Goal: Contribute content

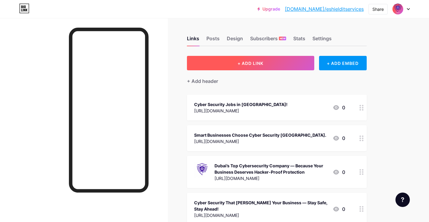
click at [282, 62] on button "+ ADD LINK" at bounding box center [250, 63] width 127 height 14
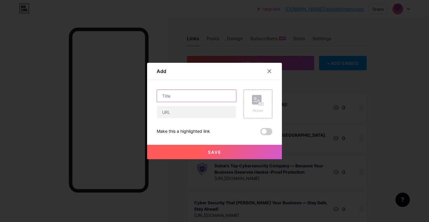
click at [195, 99] on input "text" at bounding box center [196, 96] width 79 height 12
paste input "Leading Cyber Security Company in [GEOGRAPHIC_DATA] – Protect Your Business Onl…"
type input "Leading Cyber Security Company in [GEOGRAPHIC_DATA] – Protect Your Business Onl…"
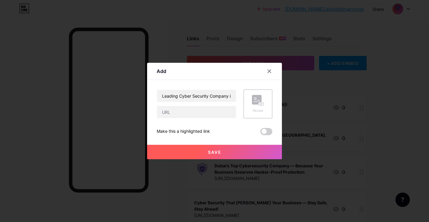
click at [176, 118] on div at bounding box center [197, 112] width 80 height 13
click at [177, 112] on input "text" at bounding box center [196, 112] width 79 height 12
type input "[URL][DOMAIN_NAME]"
click at [258, 103] on rect at bounding box center [257, 100] width 10 height 10
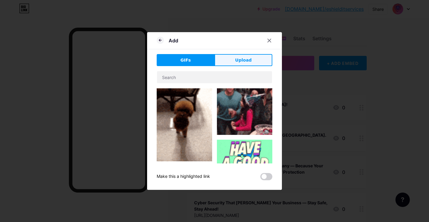
click at [237, 62] on span "Upload" at bounding box center [243, 60] width 16 height 6
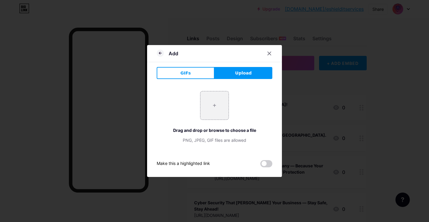
click at [228, 72] on button "Upload" at bounding box center [244, 73] width 58 height 12
click at [212, 102] on input "file" at bounding box center [215, 105] width 28 height 28
type input "C:\fakepath\Cyber Security Company in [GEOGRAPHIC_DATA] – Protecting Your Busin…"
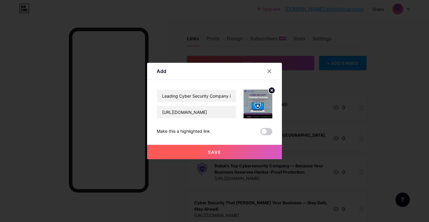
click at [217, 151] on span "Save" at bounding box center [214, 151] width 13 height 5
